Goal: Navigation & Orientation: Find specific page/section

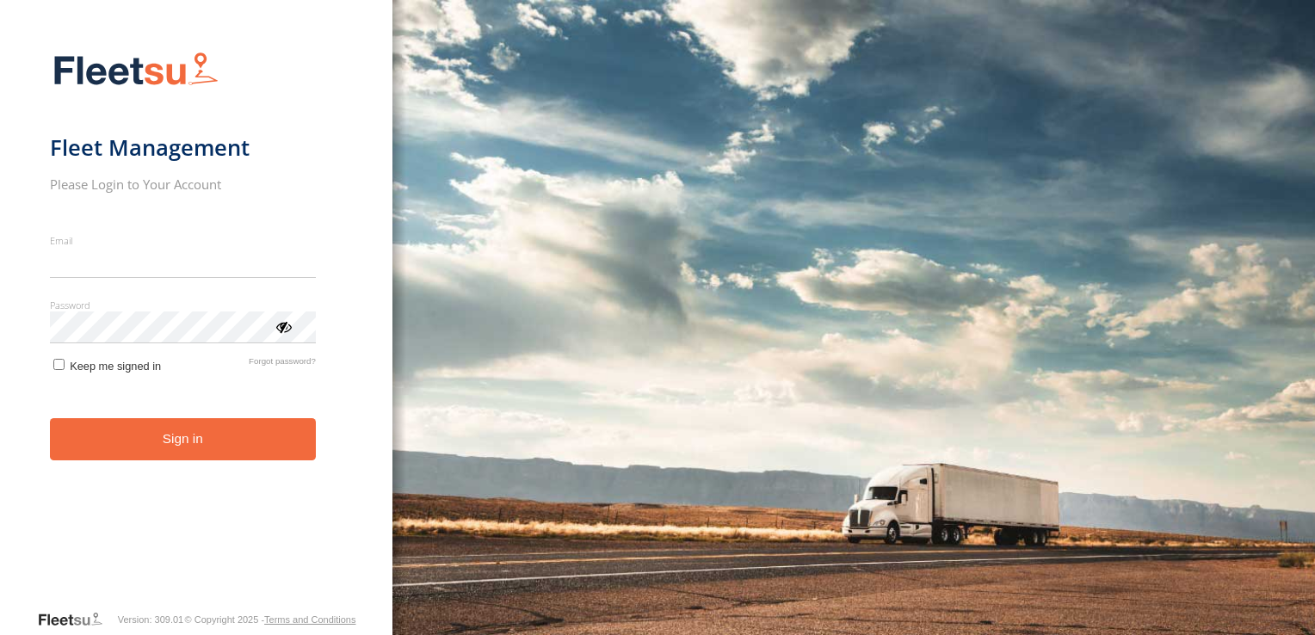
type input "**********"
click at [160, 466] on form "**********" at bounding box center [196, 325] width 293 height 568
click at [172, 451] on button "Sign in" at bounding box center [183, 439] width 266 height 42
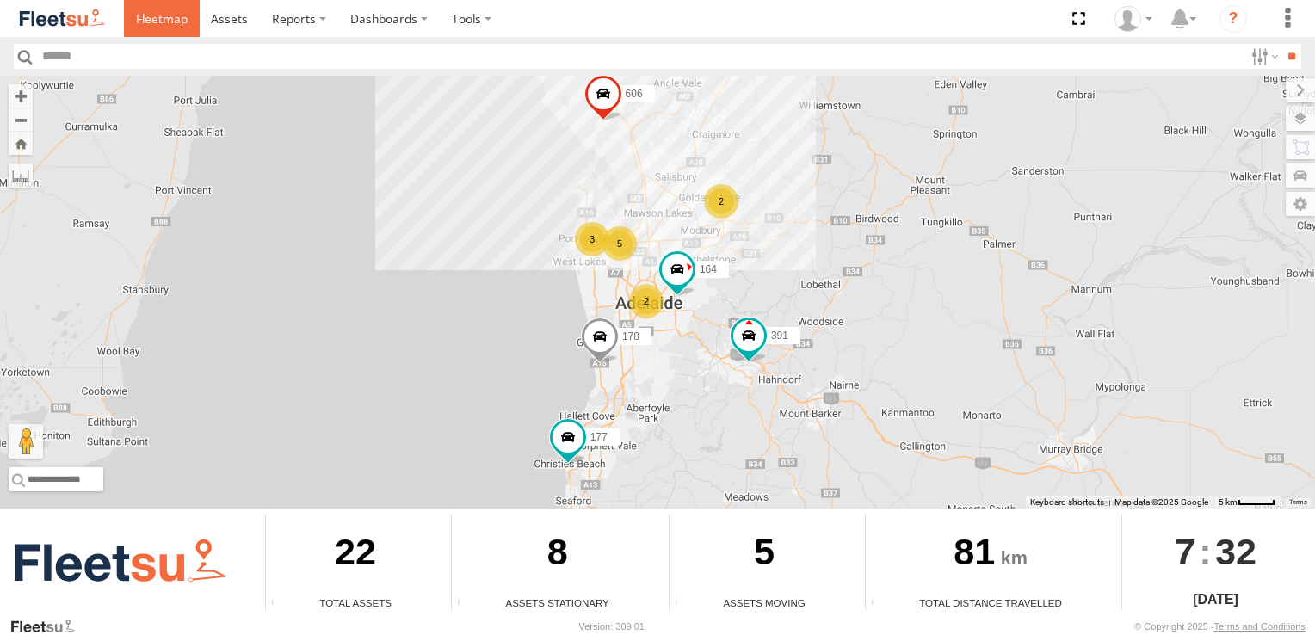
click at [164, 19] on span at bounding box center [162, 18] width 52 height 16
